Goal: Transaction & Acquisition: Purchase product/service

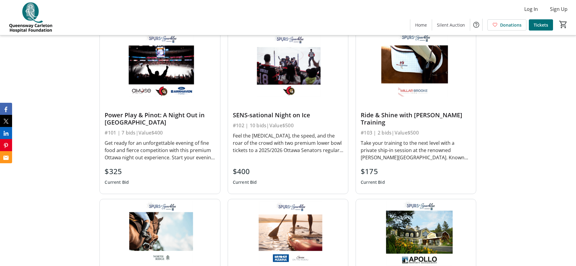
scroll to position [266, 0]
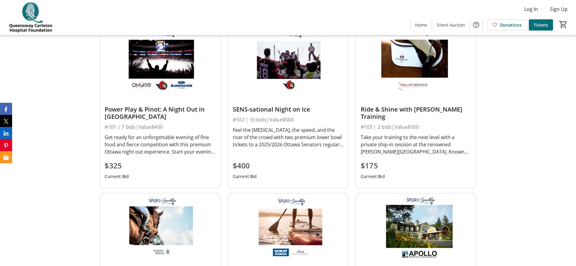
click at [165, 108] on div "Power Play & Pinot: A Night Out in [GEOGRAPHIC_DATA]" at bounding box center [160, 113] width 110 height 15
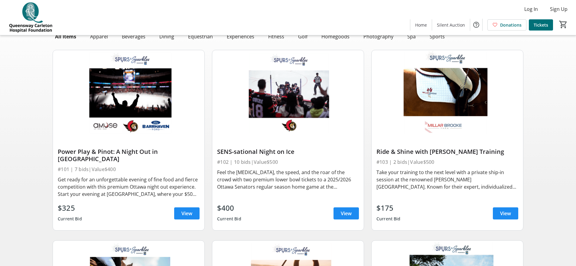
scroll to position [67, 0]
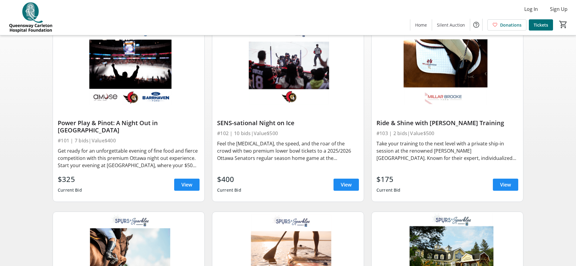
click at [155, 152] on div "Get ready for an unforgettable evening of fine food and fierce competition with…" at bounding box center [129, 158] width 142 height 22
click at [188, 181] on span "View" at bounding box center [186, 184] width 11 height 7
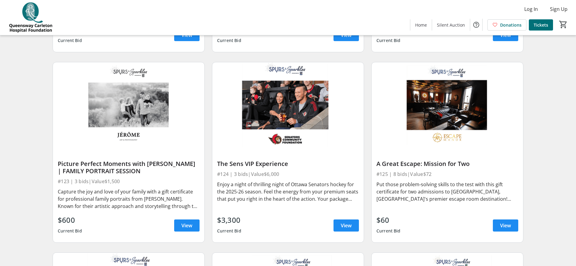
scroll to position [1347, 0]
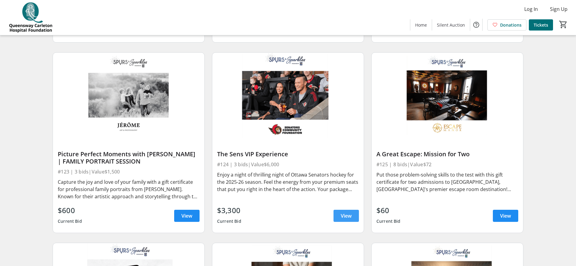
click at [340, 208] on span at bounding box center [345, 215] width 25 height 15
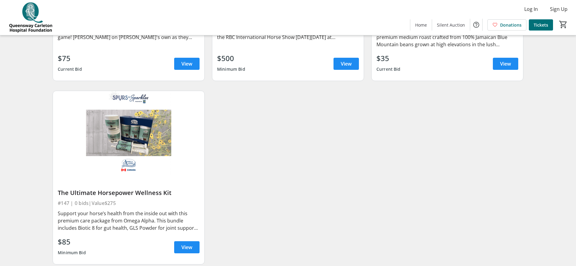
scroll to position [2834, 0]
